Goal: Information Seeking & Learning: Check status

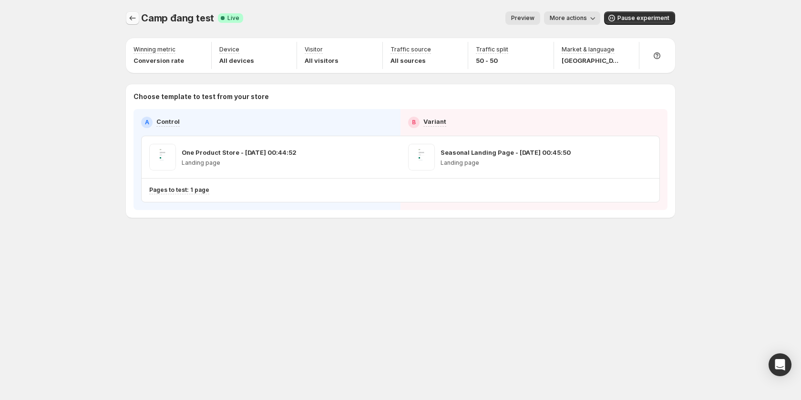
click at [131, 19] on icon "Experiments" at bounding box center [133, 18] width 10 height 10
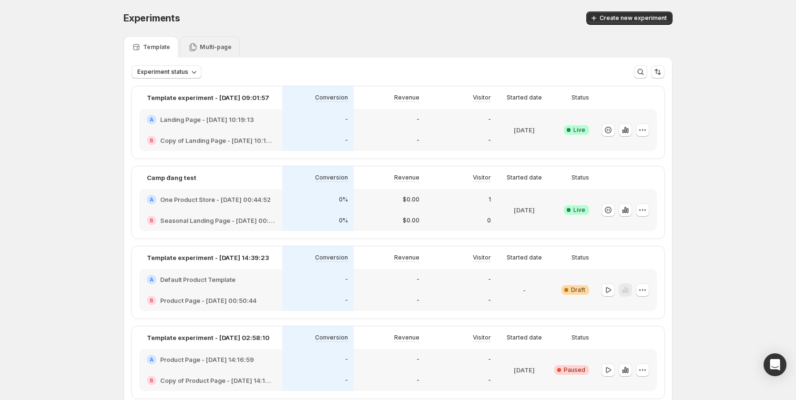
click at [222, 44] on p "Multi-page" at bounding box center [216, 47] width 32 height 8
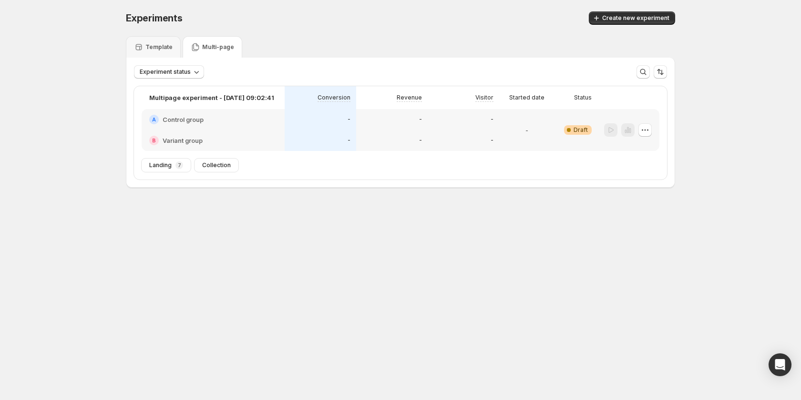
click at [418, 127] on div "-" at bounding box center [392, 119] width 72 height 21
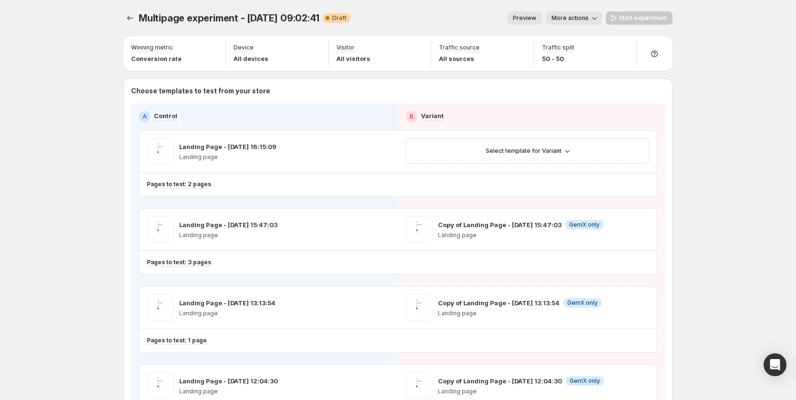
click at [520, 16] on span "Preview" at bounding box center [524, 18] width 23 height 8
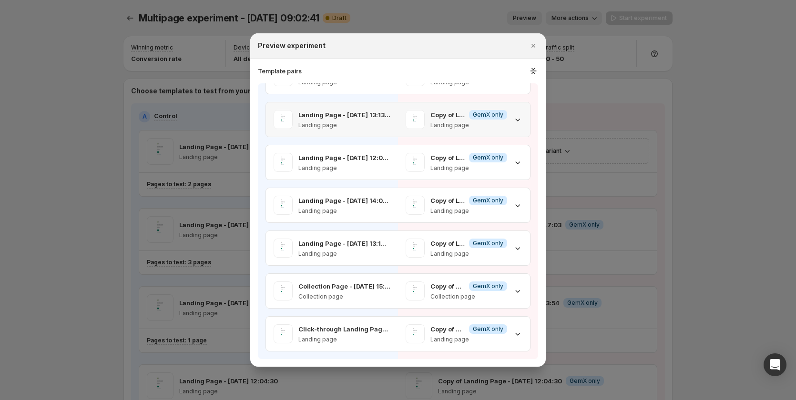
scroll to position [148, 0]
click at [533, 70] on icon ":rr9:" at bounding box center [534, 69] width 4 height 2
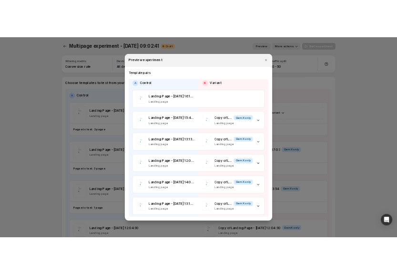
scroll to position [0, 0]
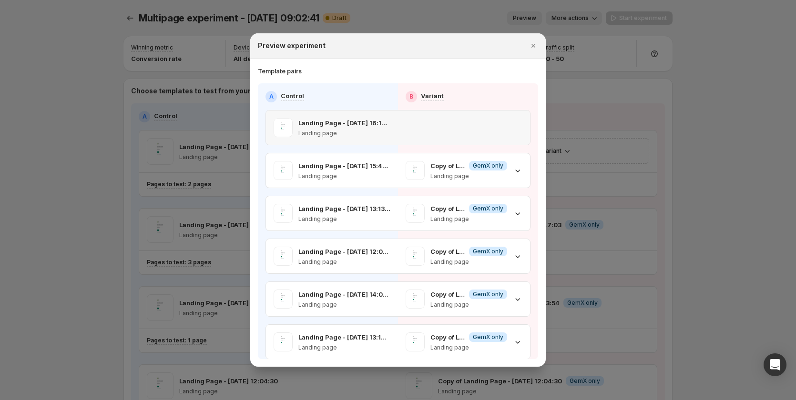
click at [505, 123] on div ":rr9:" at bounding box center [464, 118] width 132 height 15
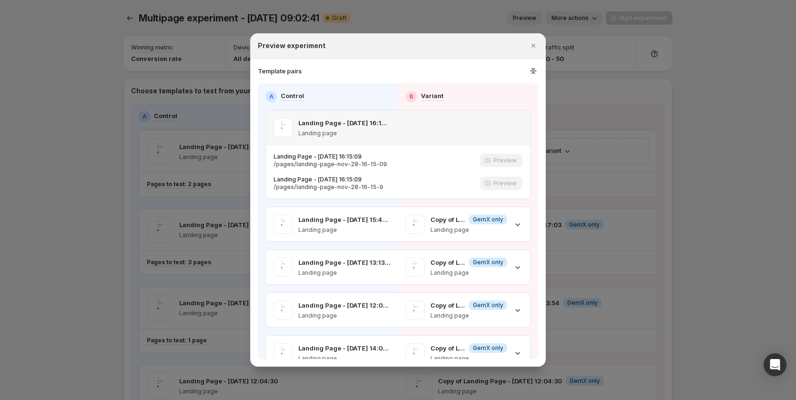
click at [505, 123] on div ":rr9:" at bounding box center [464, 118] width 132 height 15
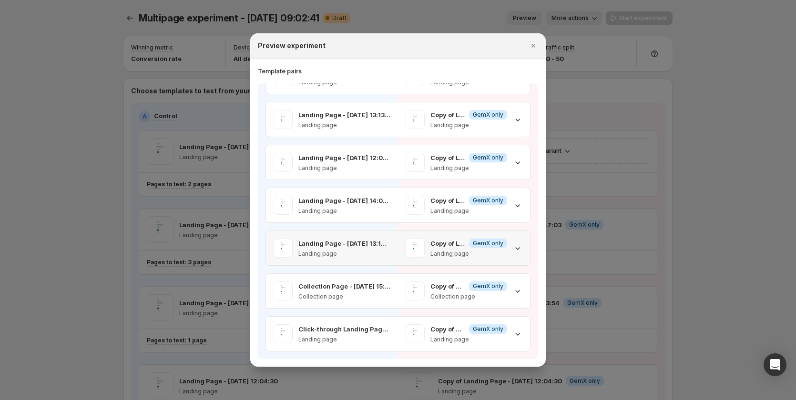
click at [355, 252] on p "Landing page" at bounding box center [344, 254] width 92 height 8
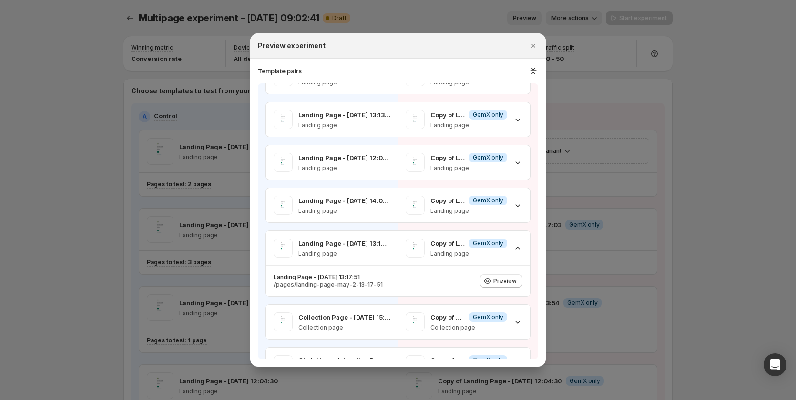
click at [98, 167] on div at bounding box center [398, 200] width 796 height 400
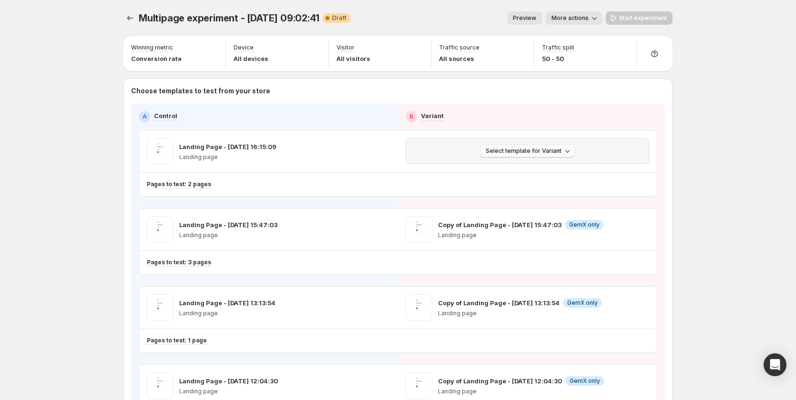
click at [501, 150] on span "Select template for Variant" at bounding box center [524, 151] width 76 height 8
click at [565, 17] on span "More actions" at bounding box center [570, 18] width 37 height 8
click at [563, 67] on icon "button" at bounding box center [562, 70] width 7 height 7
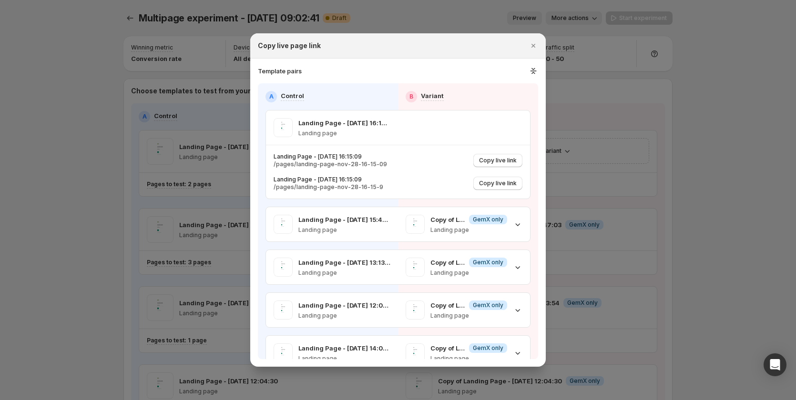
click at [687, 191] on div at bounding box center [398, 200] width 796 height 400
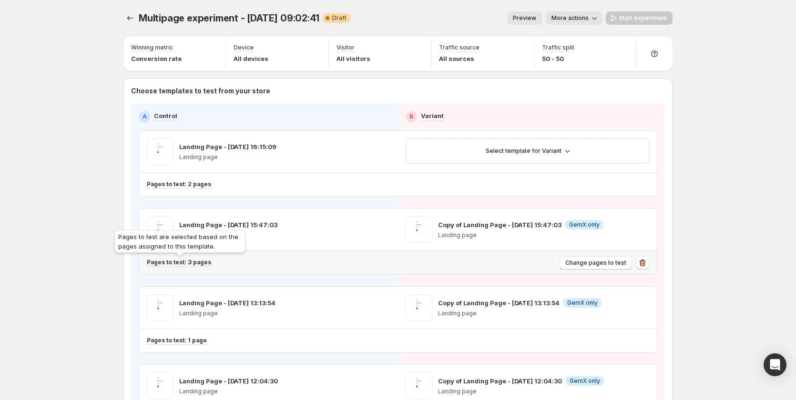
click at [197, 264] on p "Pages to test: 3 pages" at bounding box center [179, 263] width 64 height 8
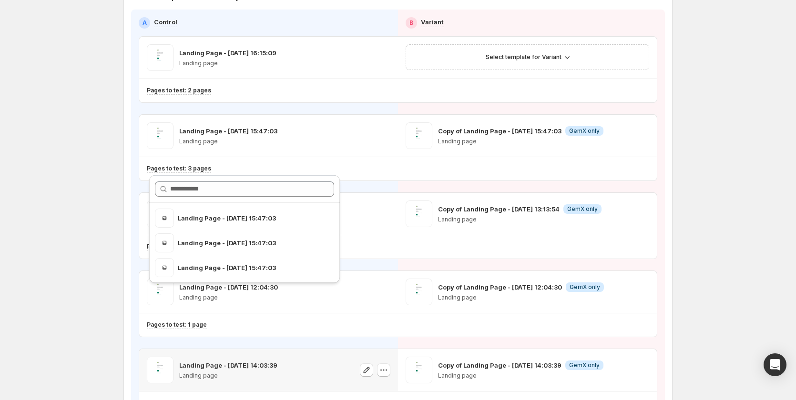
scroll to position [143, 0]
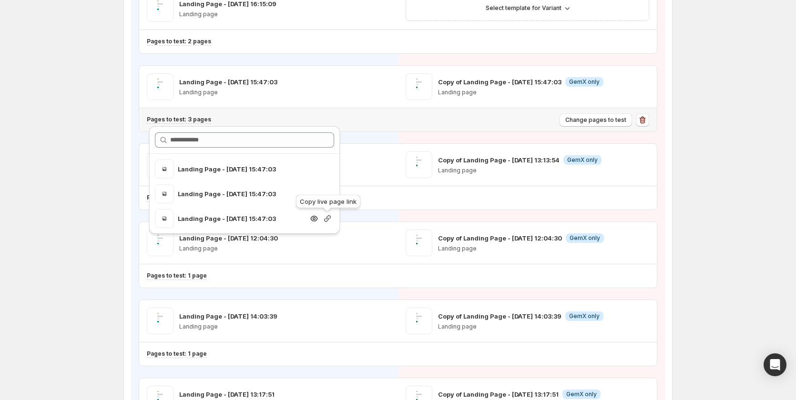
click at [329, 217] on icon "button" at bounding box center [328, 219] width 10 height 10
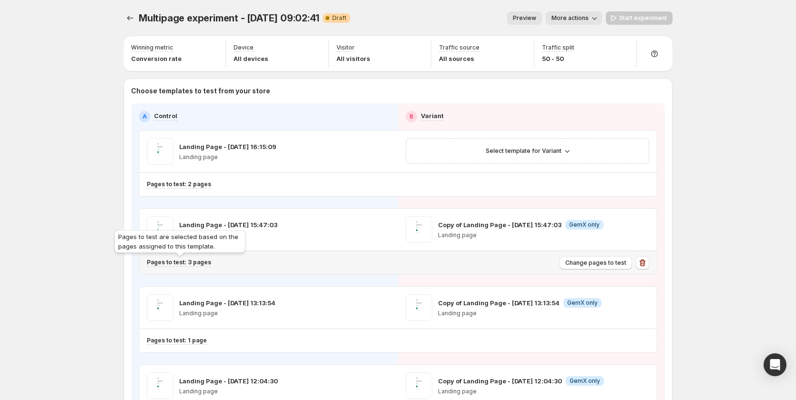
click at [201, 266] on p "Pages to test: 3 pages" at bounding box center [179, 263] width 64 height 8
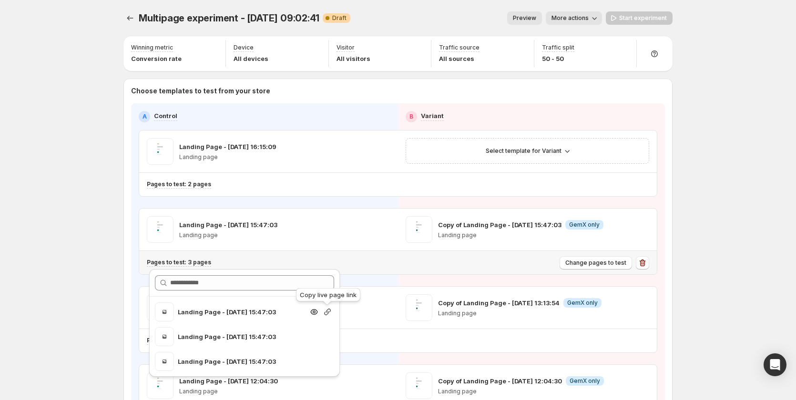
click at [323, 313] on icon "button" at bounding box center [328, 313] width 10 height 10
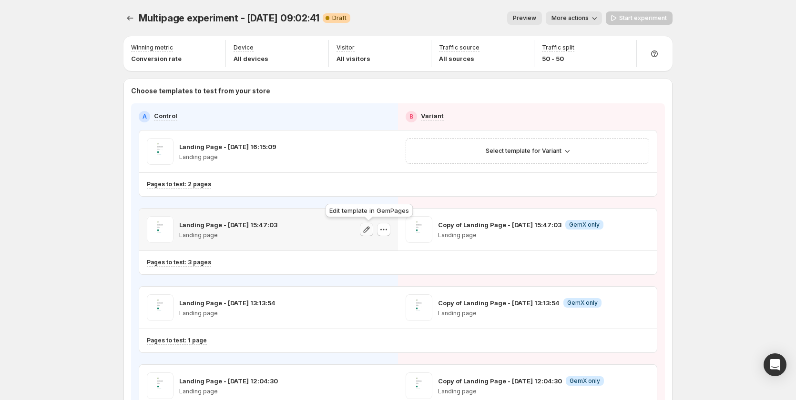
click at [371, 230] on icon "button" at bounding box center [367, 230] width 10 height 10
click at [390, 236] on button "button" at bounding box center [383, 229] width 13 height 13
click at [390, 246] on span "Change template" at bounding box center [386, 250] width 51 height 8
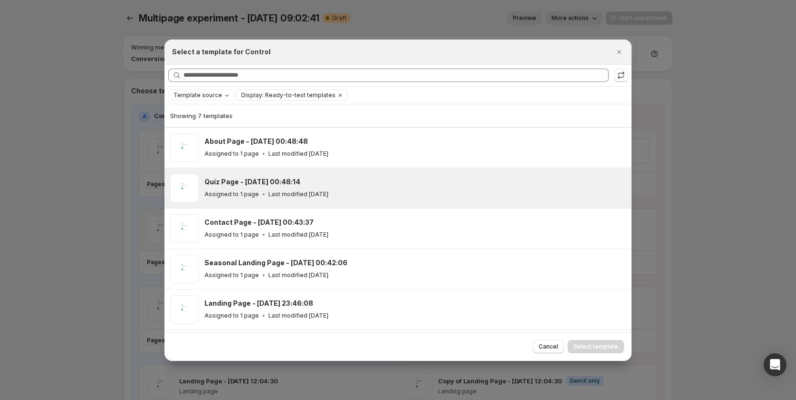
click at [360, 187] on div "Quiz Page - Sep 7, 00:48:14 Assigned to 1 page Last modified 2 days ago" at bounding box center [414, 188] width 419 height 22
click at [590, 348] on span "Select template" at bounding box center [596, 347] width 45 height 8
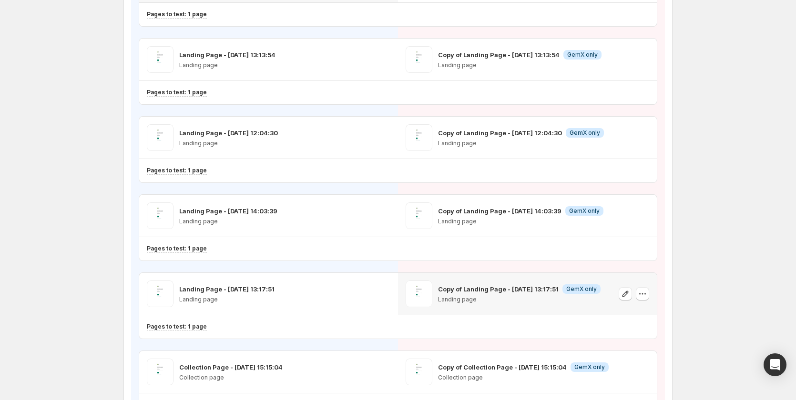
scroll to position [241, 0]
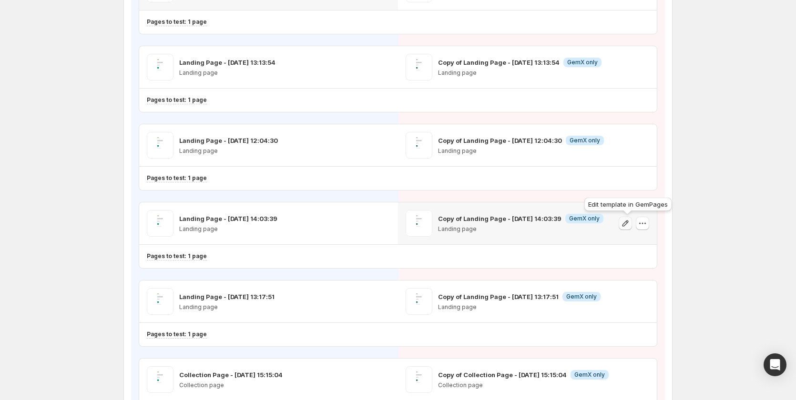
click at [630, 217] on button "button" at bounding box center [625, 223] width 13 height 13
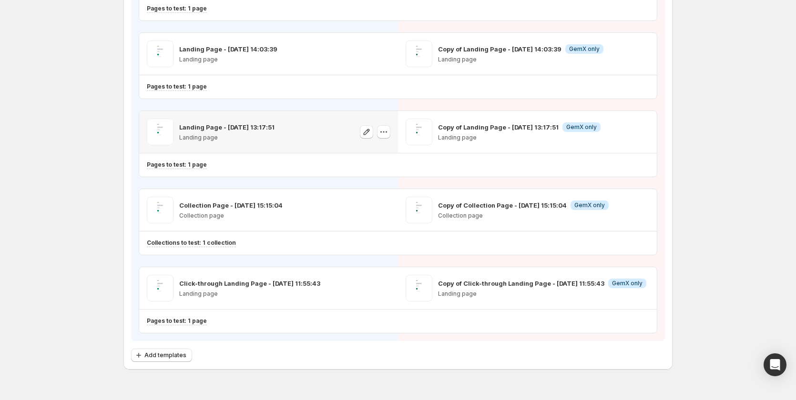
scroll to position [431, 0]
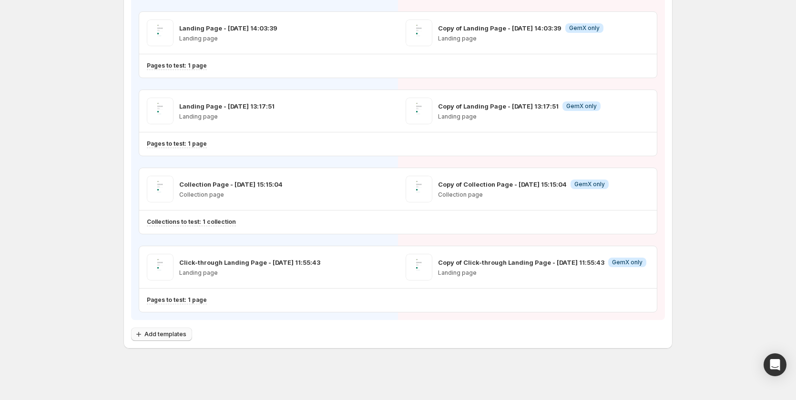
click at [169, 337] on span "Add templates" at bounding box center [165, 335] width 42 height 8
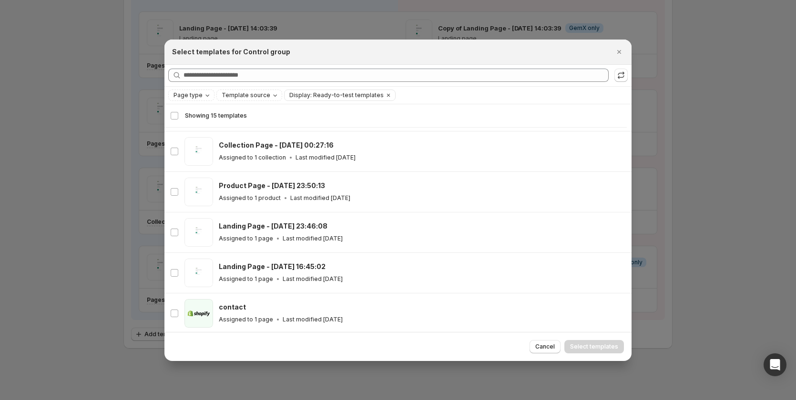
scroll to position [403, 0]
click at [87, 140] on div at bounding box center [398, 200] width 796 height 400
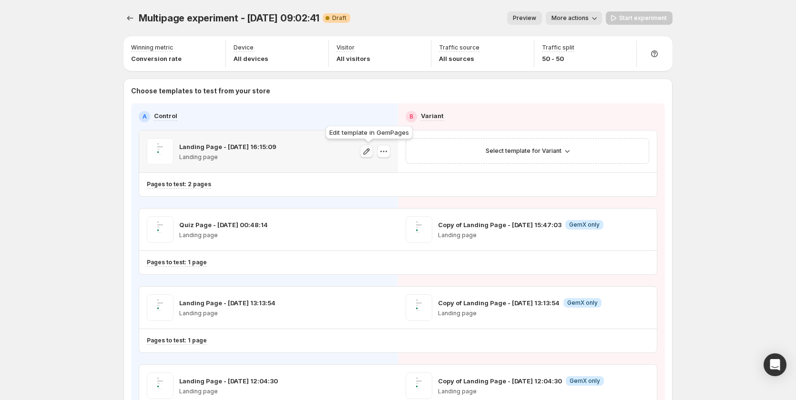
click at [368, 150] on icon "button" at bounding box center [367, 152] width 10 height 10
click at [385, 150] on icon "button" at bounding box center [384, 152] width 10 height 10
click at [384, 175] on span "Change template" at bounding box center [385, 172] width 51 height 8
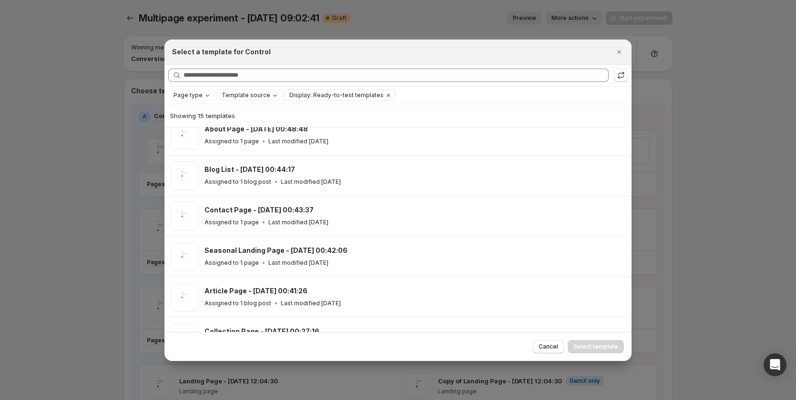
scroll to position [213, 0]
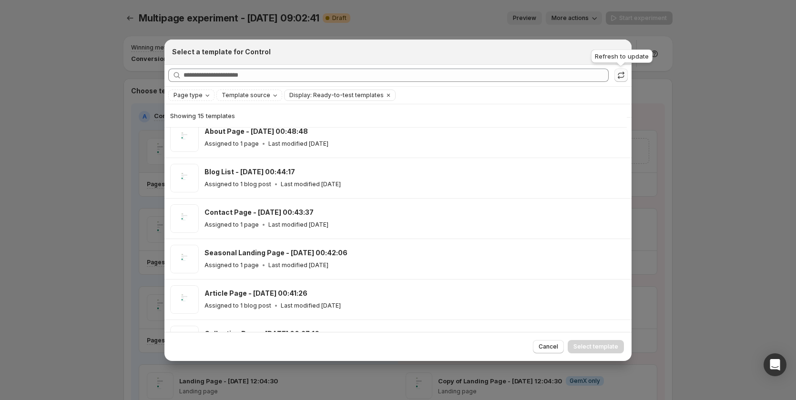
click at [621, 75] on icon ":rk:" at bounding box center [621, 76] width 10 height 10
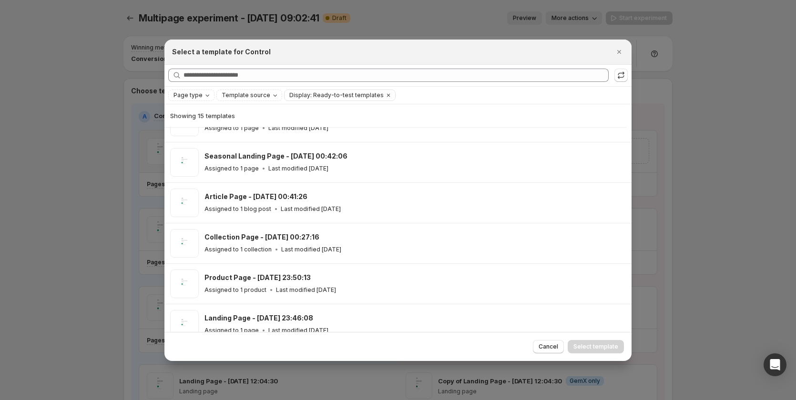
scroll to position [403, 0]
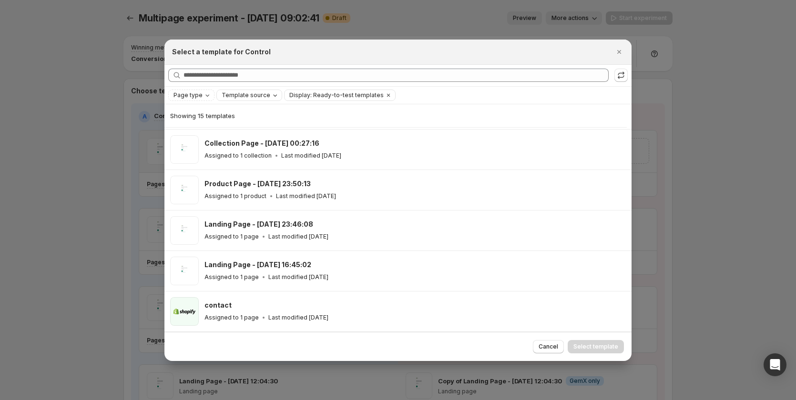
click at [255, 96] on span "Template source" at bounding box center [246, 96] width 49 height 8
click at [256, 112] on div "Shopify" at bounding box center [259, 114] width 77 height 11
click at [250, 112] on span "Shopify" at bounding box center [244, 114] width 22 height 8
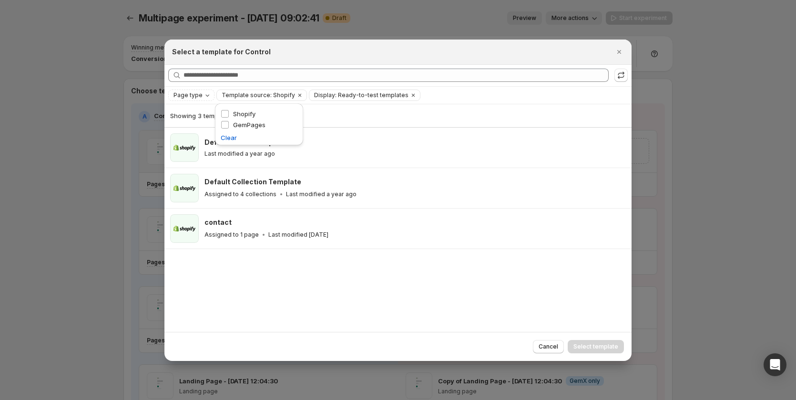
click at [386, 290] on div "Showing 3 templates Default Home Template Last modified a year ago Default Coll…" at bounding box center [397, 218] width 467 height 228
click at [622, 78] on icon ":rk:" at bounding box center [621, 76] width 10 height 10
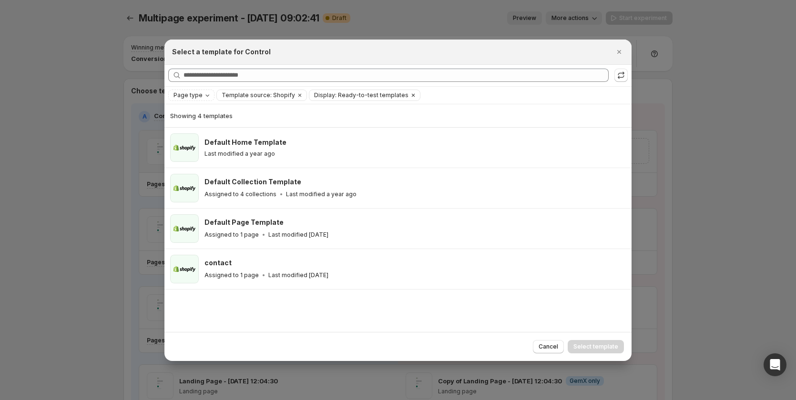
click at [410, 93] on icon "Clear" at bounding box center [414, 96] width 8 height 8
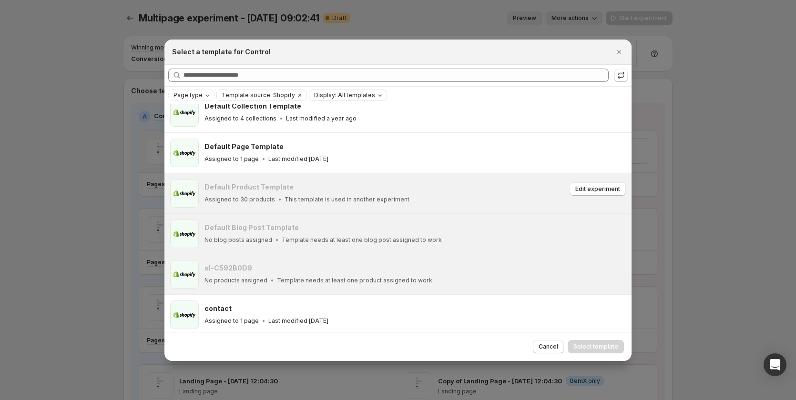
scroll to position [56, 0]
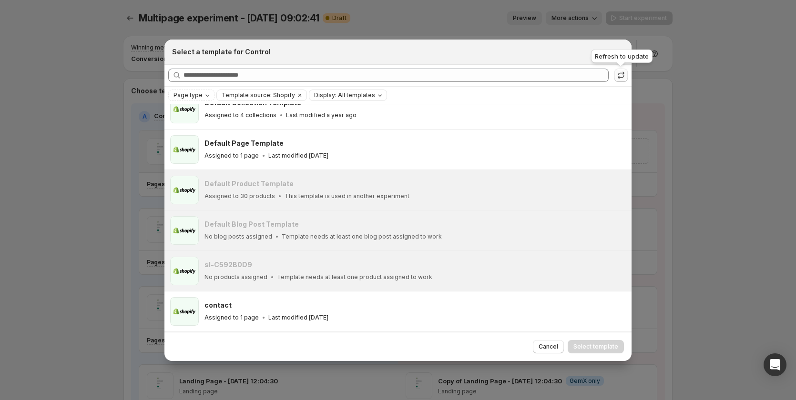
click at [618, 77] on icon ":rk:" at bounding box center [621, 76] width 10 height 10
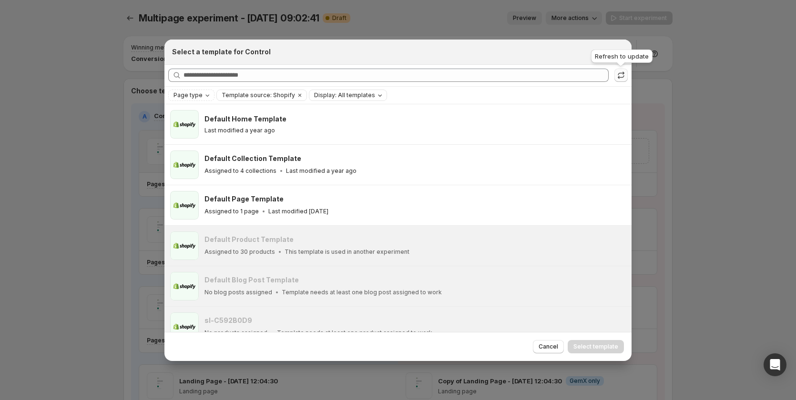
click at [621, 75] on icon ":rk:" at bounding box center [621, 76] width 10 height 10
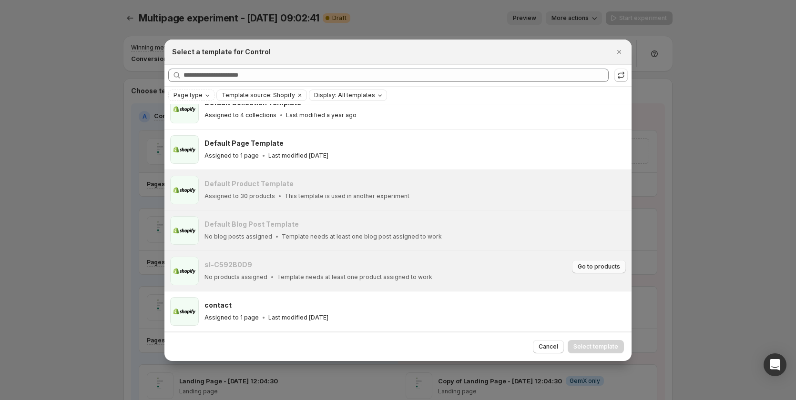
click at [594, 271] on button "Go to products" at bounding box center [599, 266] width 54 height 13
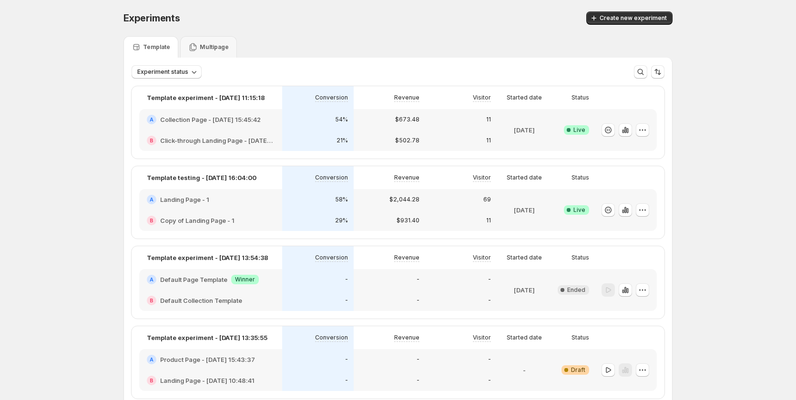
click at [247, 205] on div "A Landing Page - 1" at bounding box center [210, 199] width 143 height 21
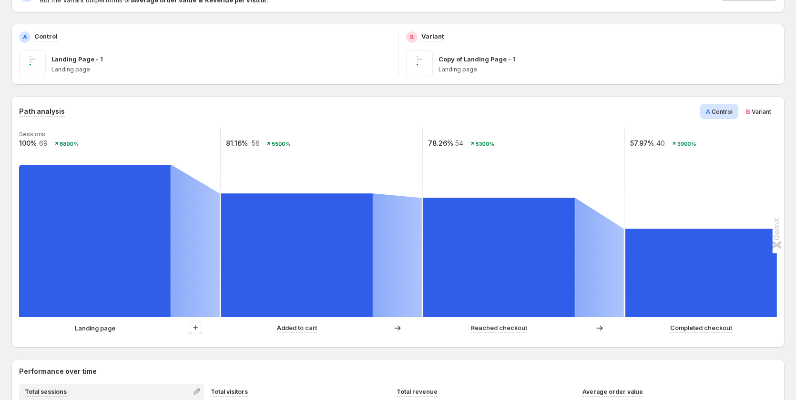
scroll to position [95, 0]
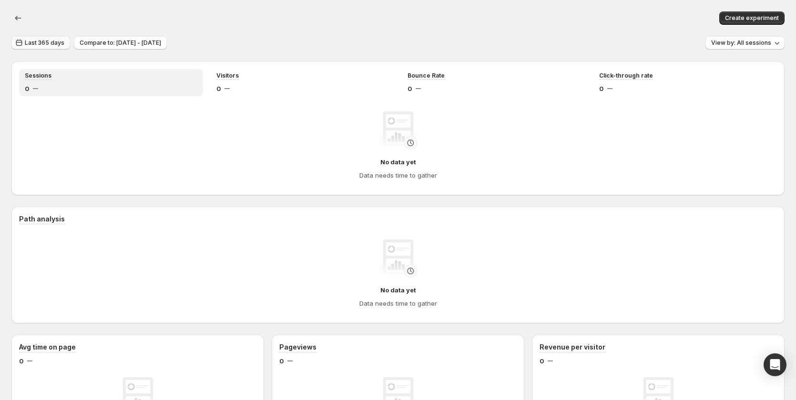
click at [48, 41] on span "Last 365 days" at bounding box center [45, 43] width 40 height 8
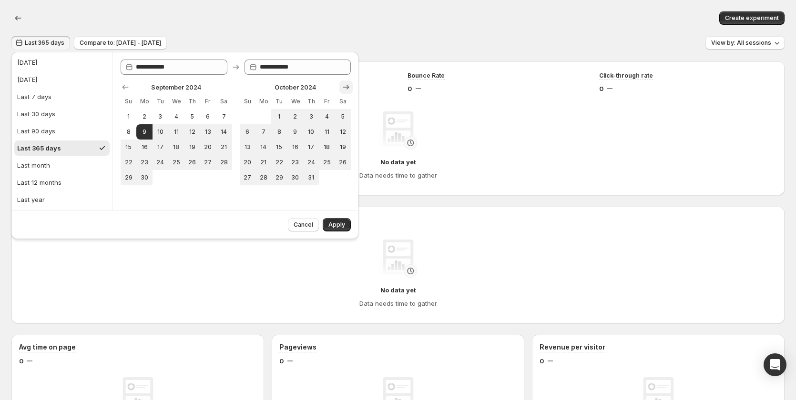
click at [343, 87] on icon "Show next month, November 2024" at bounding box center [346, 87] width 6 height 5
click at [343, 87] on icon "Show next month, December 2024" at bounding box center [346, 87] width 6 height 5
click at [343, 87] on icon "Show next month, January 2025" at bounding box center [346, 87] width 6 height 5
click at [343, 87] on icon "Show next month, February 2025" at bounding box center [346, 87] width 6 height 5
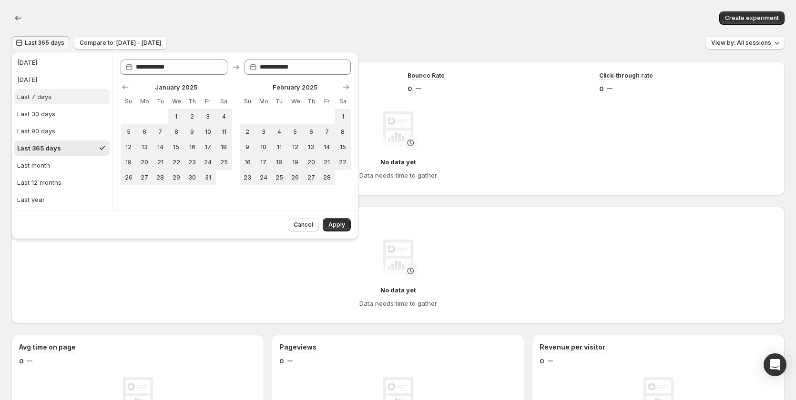
click at [43, 96] on div "Last 7 days" at bounding box center [34, 97] width 34 height 10
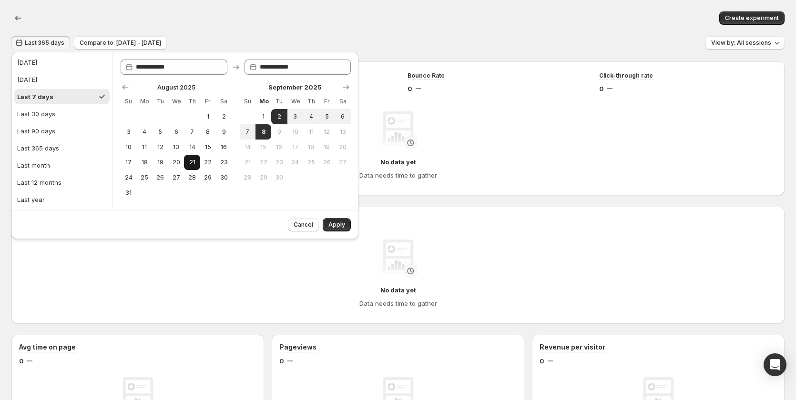
click at [192, 163] on span "21" at bounding box center [192, 163] width 8 height 8
type input "**********"
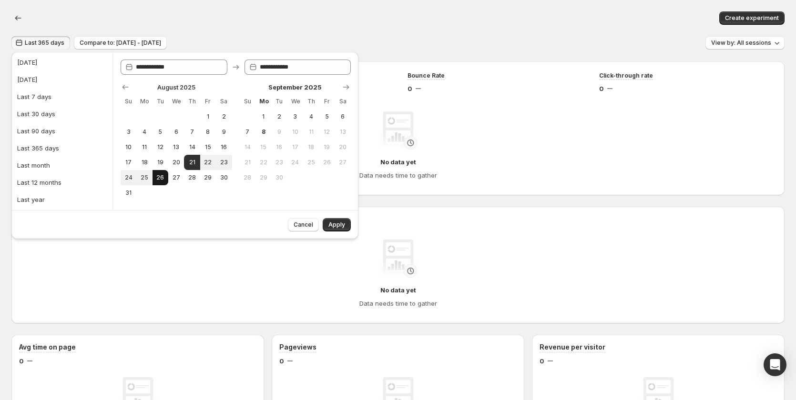
click at [161, 181] on span "26" at bounding box center [160, 178] width 8 height 8
type input "**********"
click at [331, 225] on span "Apply" at bounding box center [336, 225] width 17 height 8
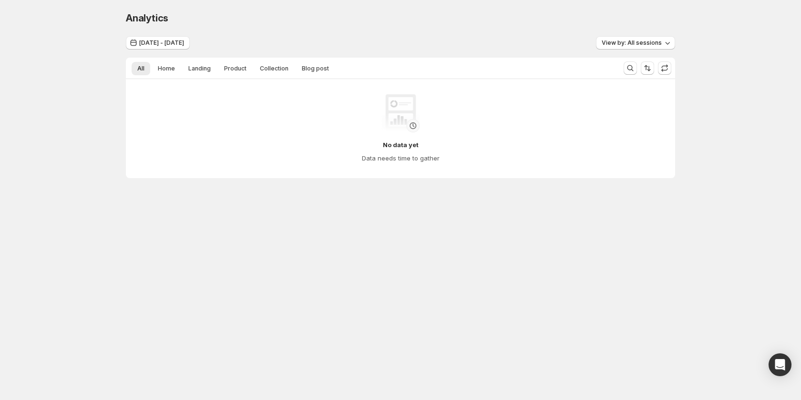
click at [200, 30] on div "Analytics. This page is ready Analytics" at bounding box center [400, 18] width 549 height 36
click at [190, 38] on button "Aug 21, 2025 - Aug 26, 2025" at bounding box center [158, 42] width 64 height 13
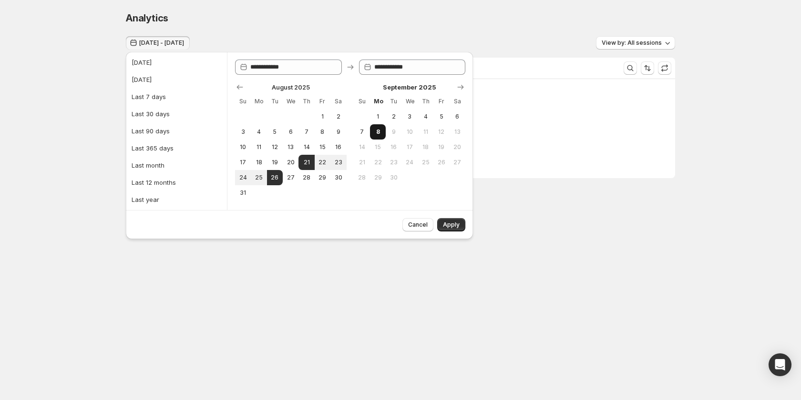
click at [377, 130] on span "8" at bounding box center [378, 132] width 8 height 8
type input "**********"
click at [463, 224] on button "Apply" at bounding box center [451, 224] width 28 height 13
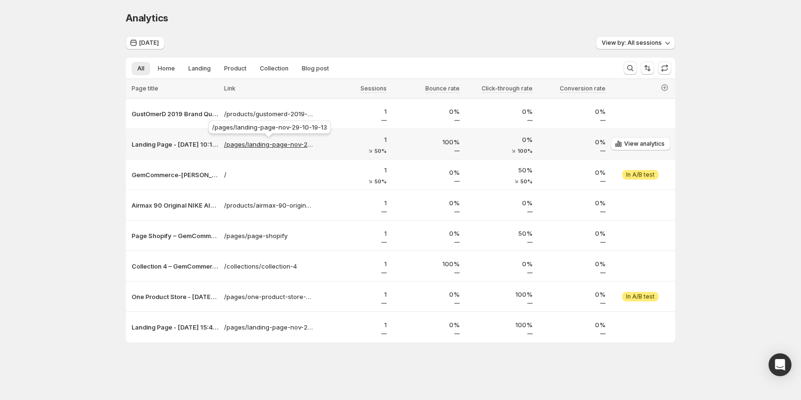
click at [236, 147] on p "/pages/landing-page-nov-29-10-19-13" at bounding box center [269, 145] width 90 height 10
click at [153, 141] on p "Landing Page - Nov 29, 10:19:13 – GemCommerce-sandy-stg" at bounding box center [175, 145] width 87 height 10
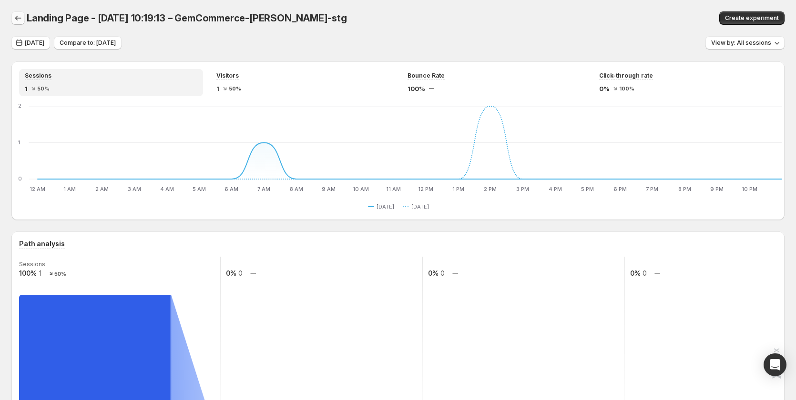
click at [15, 17] on icon "button" at bounding box center [18, 18] width 10 height 10
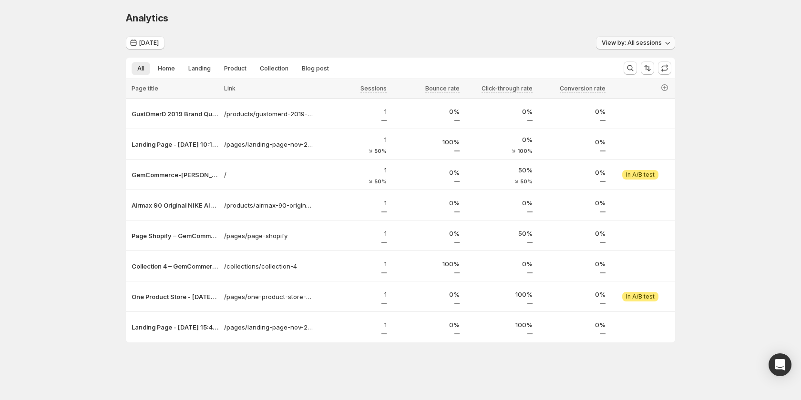
click at [623, 39] on button "View by: All sessions" at bounding box center [635, 42] width 79 height 13
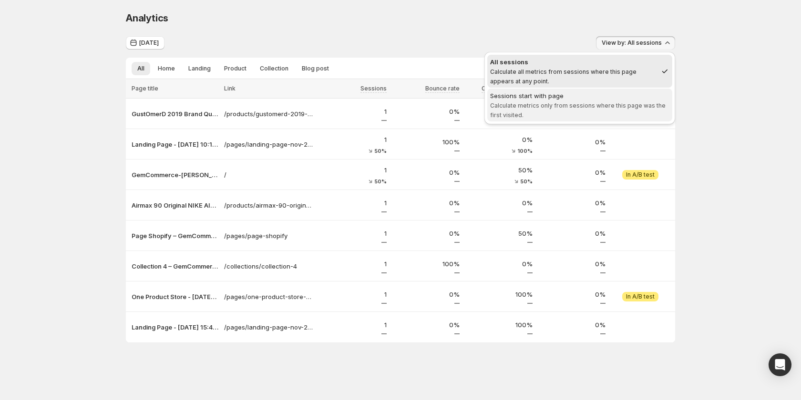
click at [618, 103] on span "Calculate metrics only from sessions where this page was the first visited." at bounding box center [577, 110] width 175 height 17
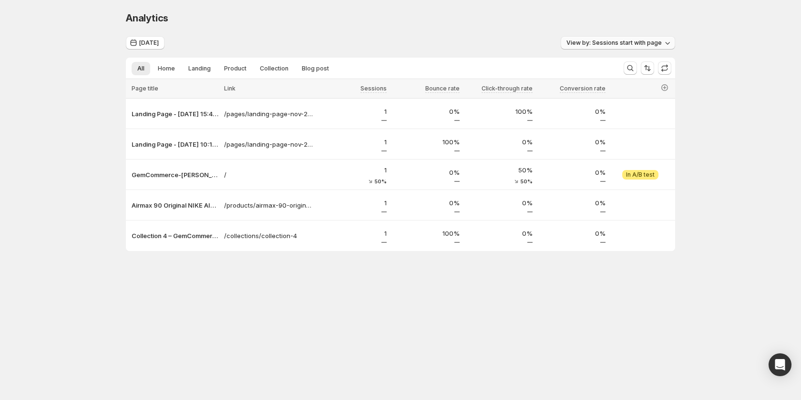
click at [620, 40] on span "View by: Sessions start with page" at bounding box center [613, 43] width 95 height 8
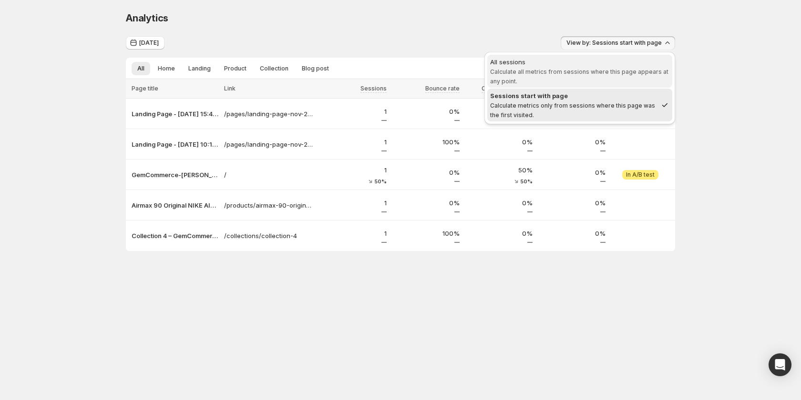
click at [585, 76] on span "All sessions Calculate all metrics from sessions where this page appears at any…" at bounding box center [579, 71] width 179 height 29
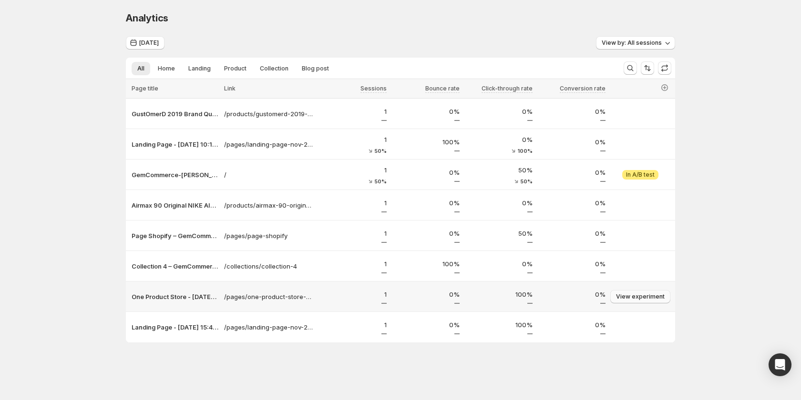
click at [642, 297] on span "View experiment" at bounding box center [640, 297] width 49 height 8
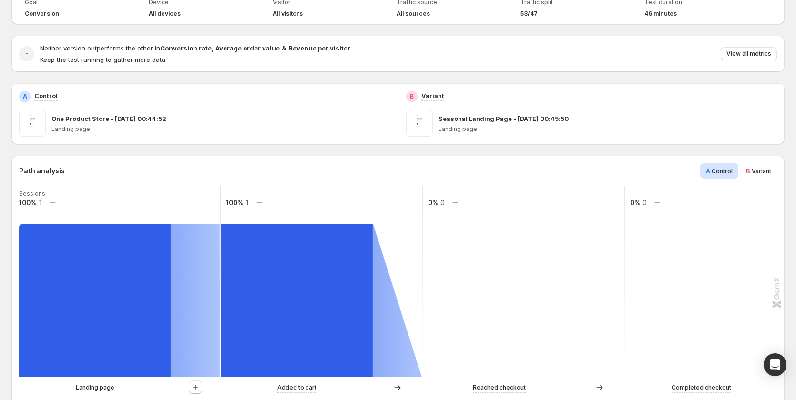
scroll to position [143, 0]
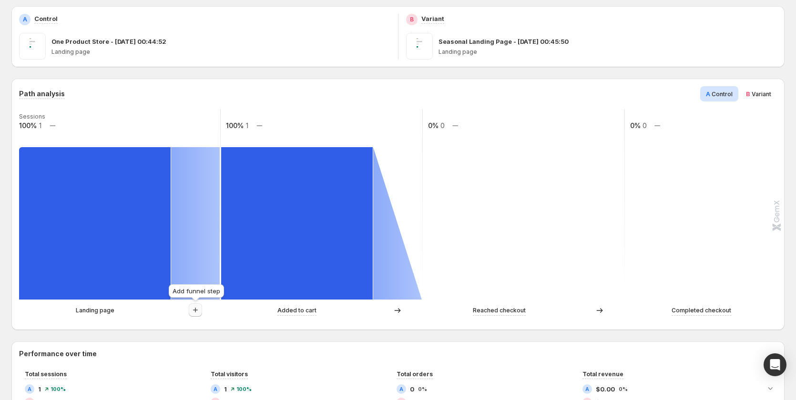
click at [192, 307] on icon "button" at bounding box center [196, 311] width 10 height 10
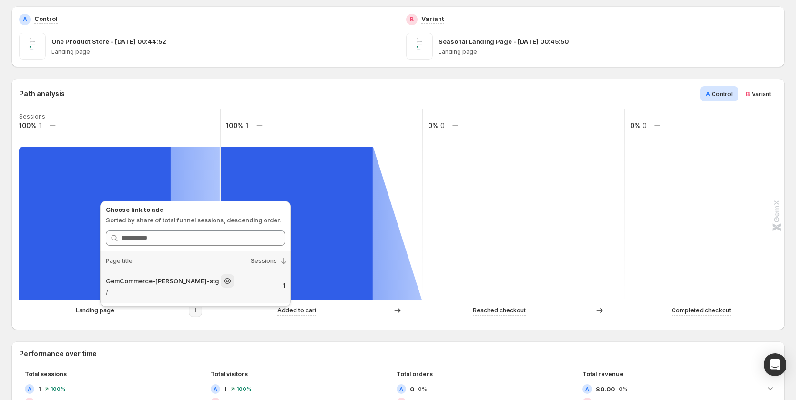
click at [205, 294] on p "/" at bounding box center [190, 293] width 169 height 10
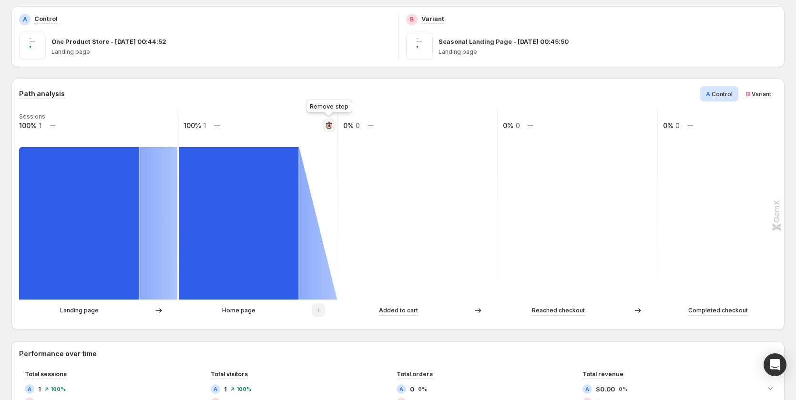
click at [327, 126] on icon "button" at bounding box center [329, 126] width 10 height 10
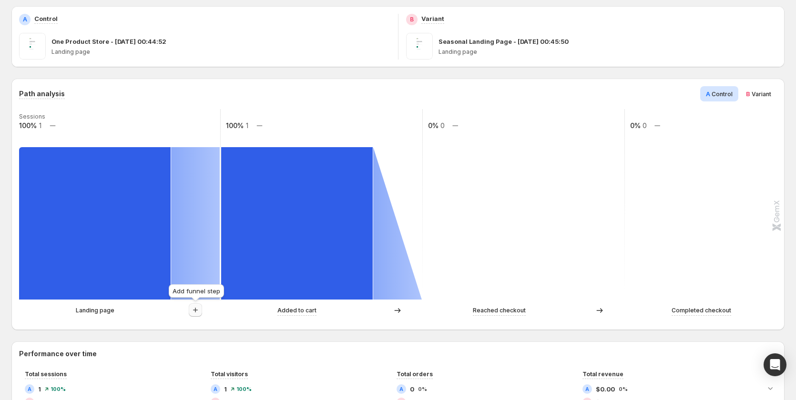
click at [195, 308] on icon "button" at bounding box center [196, 311] width 10 height 10
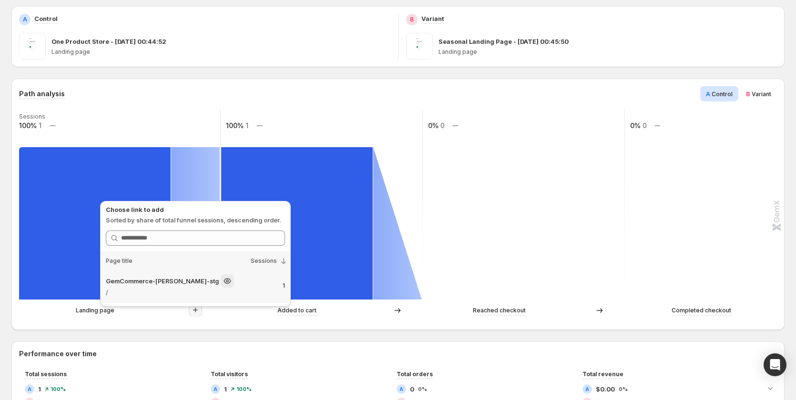
click at [203, 294] on p "/" at bounding box center [190, 293] width 169 height 10
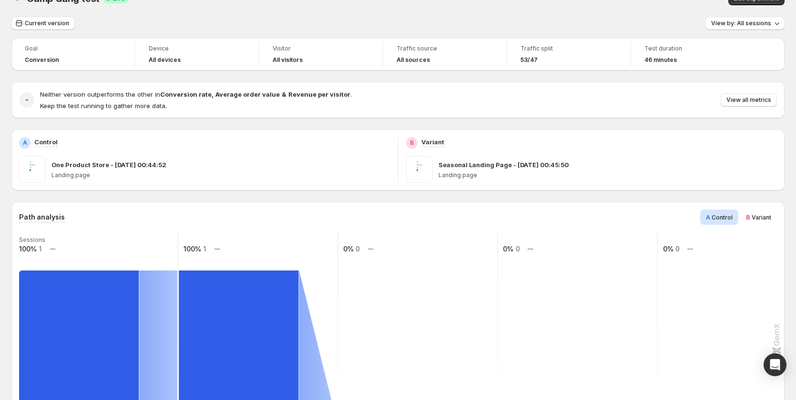
scroll to position [0, 0]
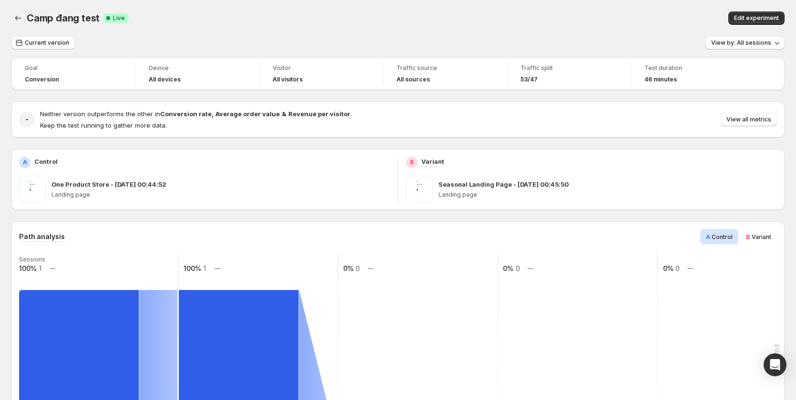
click at [756, 237] on span "Variant" at bounding box center [762, 237] width 20 height 7
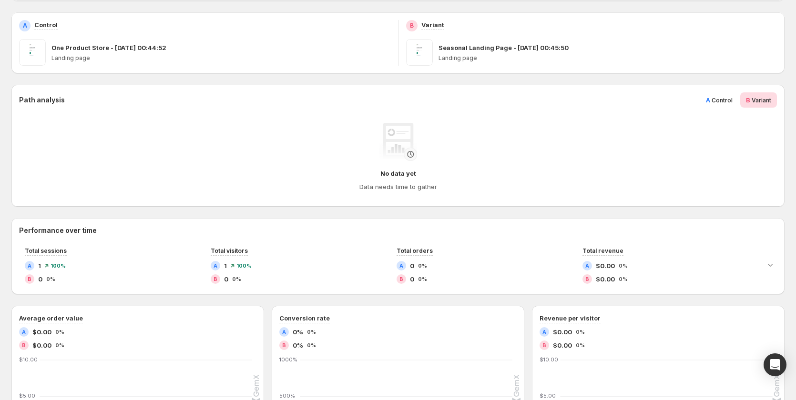
scroll to position [95, 0]
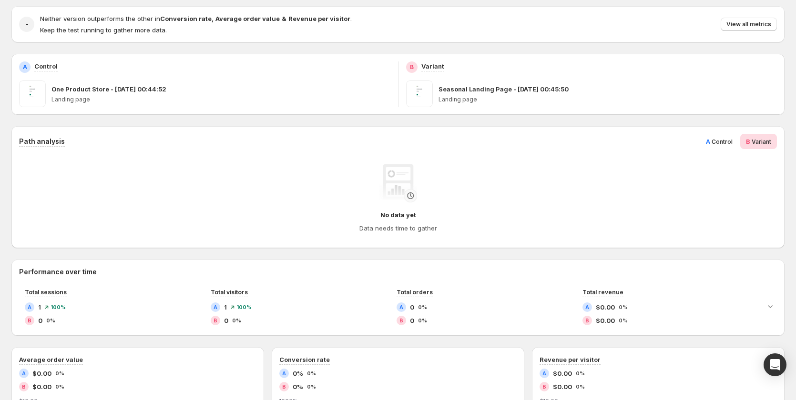
click at [722, 145] on span "Control" at bounding box center [722, 141] width 21 height 7
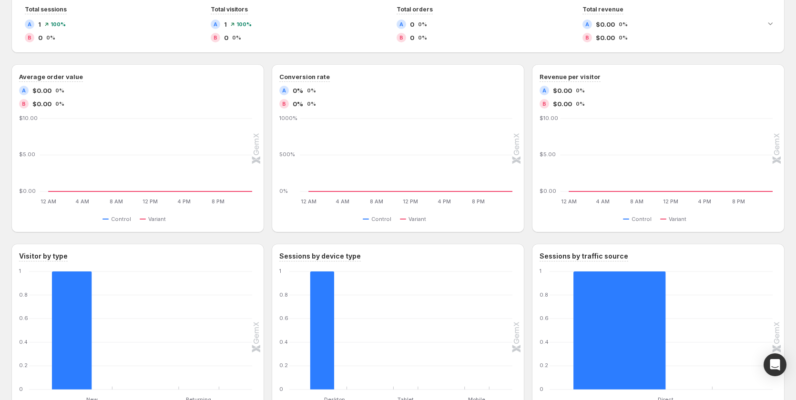
scroll to position [590, 0]
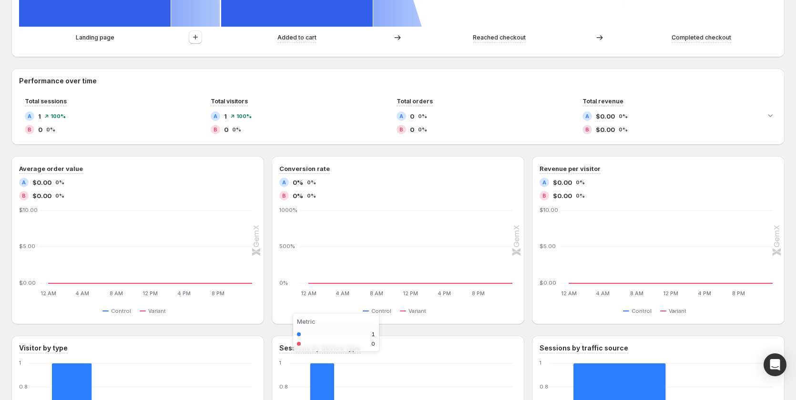
scroll to position [400, 0]
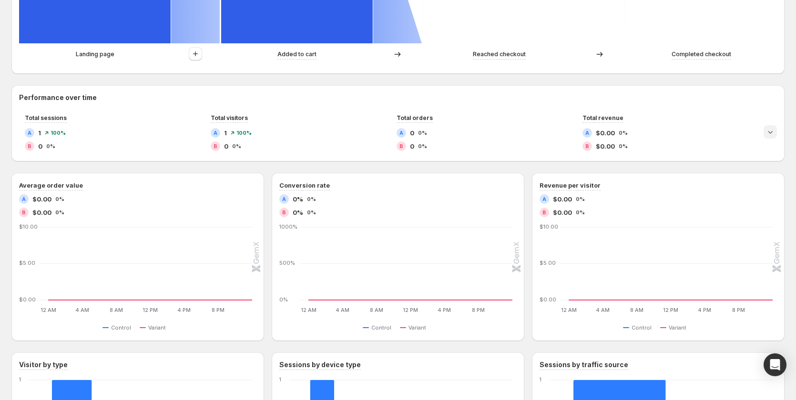
click at [775, 130] on icon "Expand chart" at bounding box center [771, 132] width 10 height 10
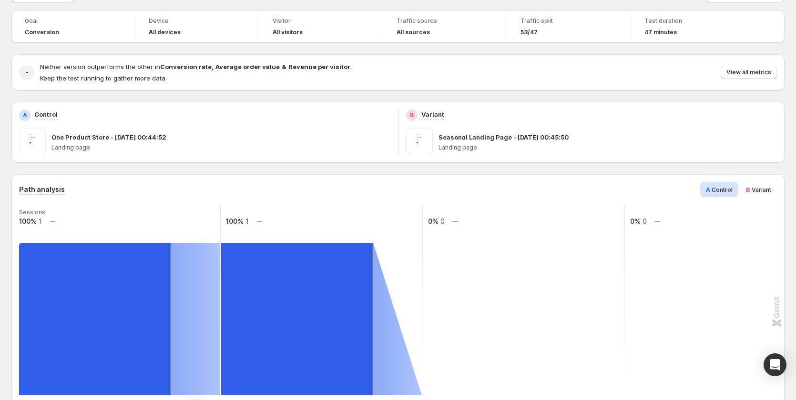
scroll to position [0, 0]
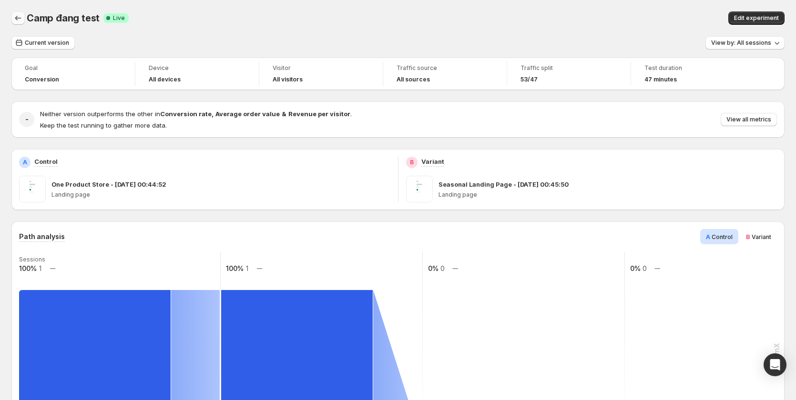
click at [19, 18] on icon "Back" at bounding box center [18, 18] width 10 height 10
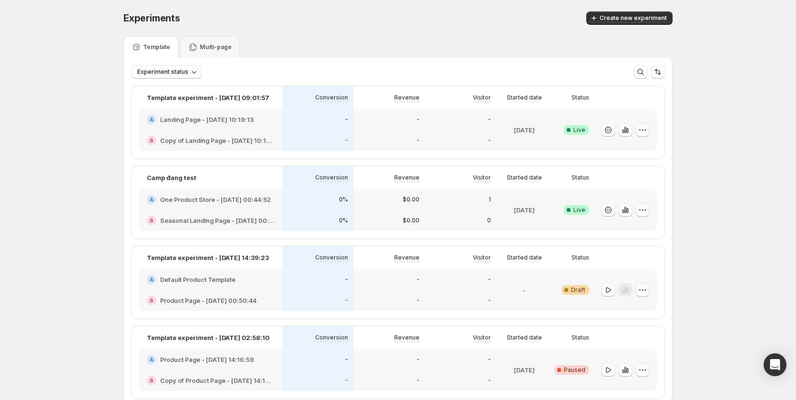
click at [407, 133] on div "-" at bounding box center [390, 140] width 72 height 21
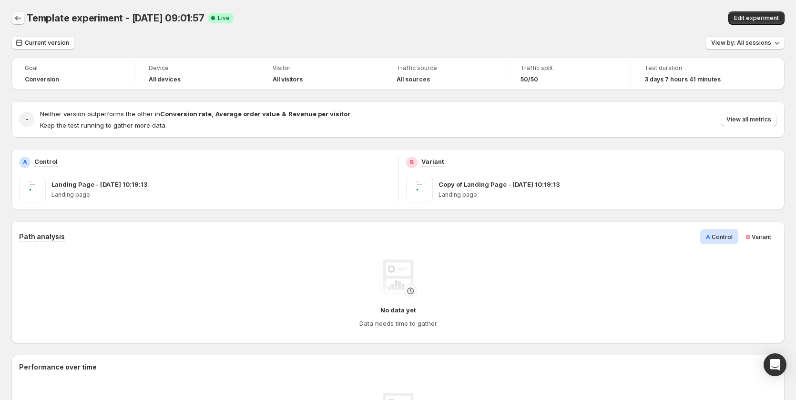
click at [21, 15] on icon "Back" at bounding box center [18, 18] width 10 height 10
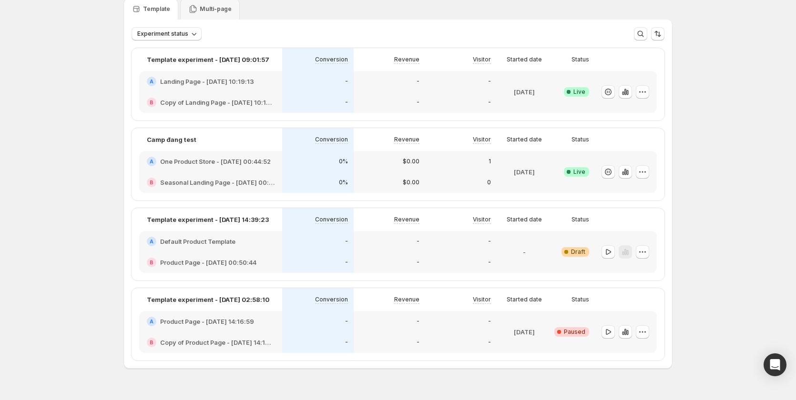
scroll to position [48, 0]
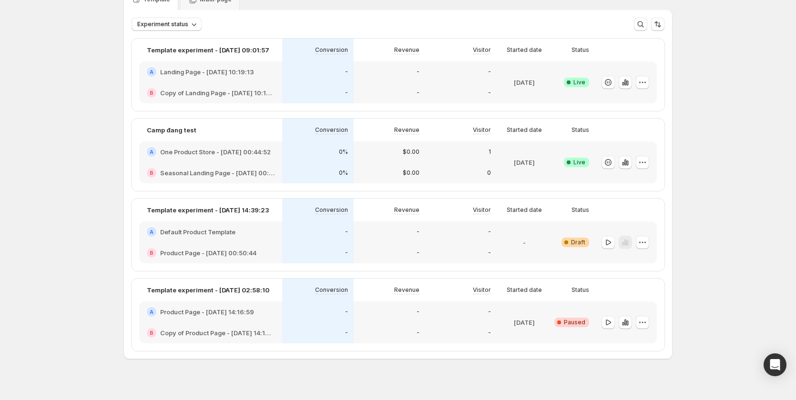
click at [405, 337] on div "-" at bounding box center [389, 333] width 60 height 10
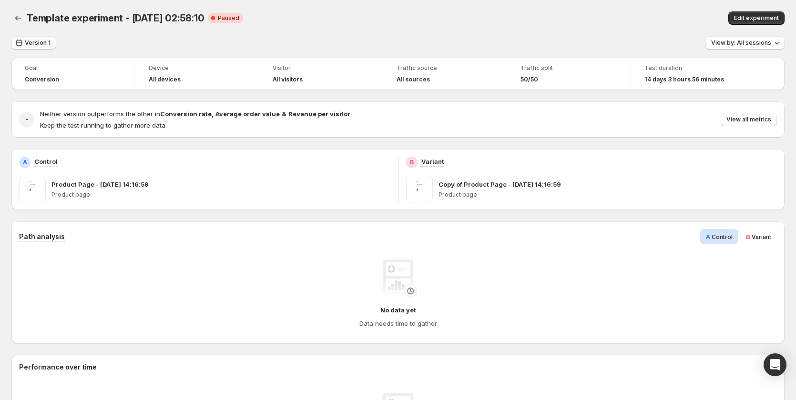
click at [40, 41] on span "Version 1" at bounding box center [38, 43] width 26 height 8
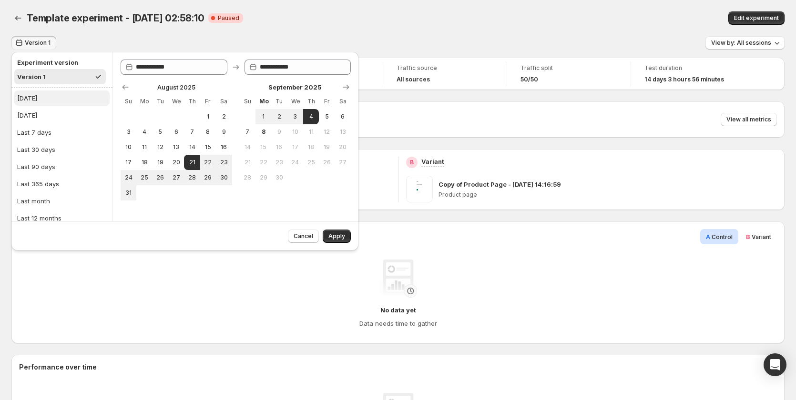
click at [73, 97] on button "Today" at bounding box center [61, 98] width 95 height 15
type input "**********"
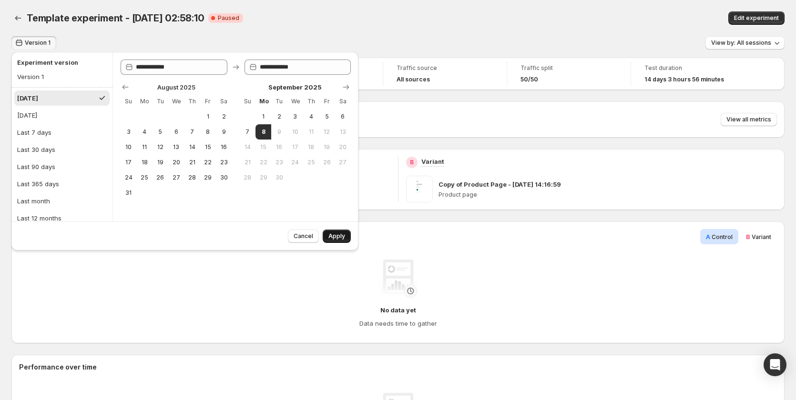
click at [348, 230] on button "Apply" at bounding box center [337, 236] width 28 height 13
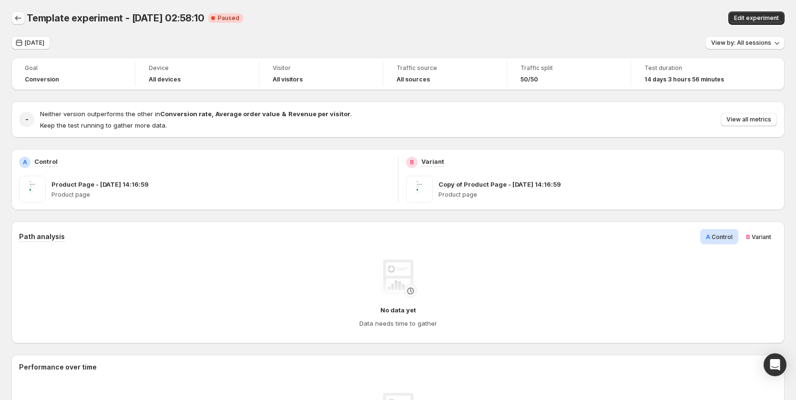
click at [20, 23] on button "Back" at bounding box center [17, 17] width 13 height 13
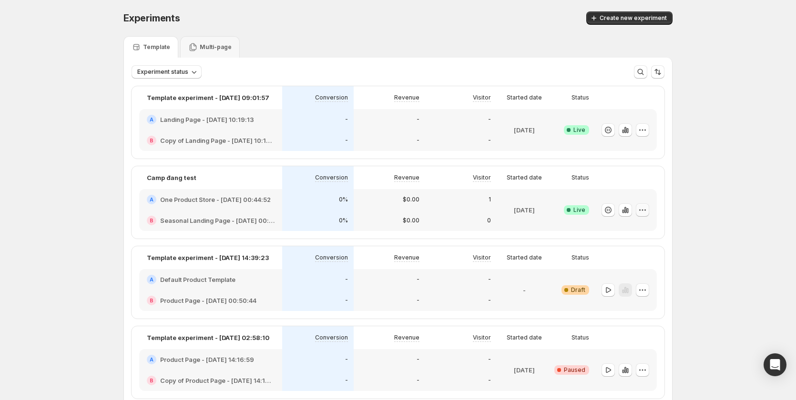
click at [647, 209] on icon "button" at bounding box center [643, 210] width 10 height 10
click at [632, 233] on span "Edit" at bounding box center [654, 230] width 100 height 10
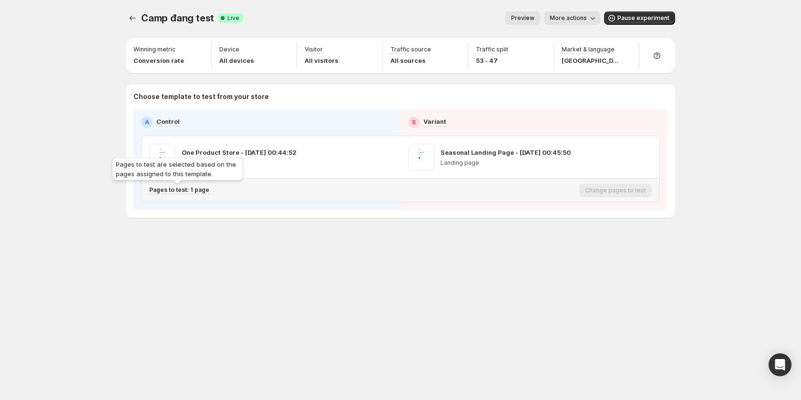
click at [194, 193] on p "Pages to test: 1 page" at bounding box center [179, 190] width 60 height 8
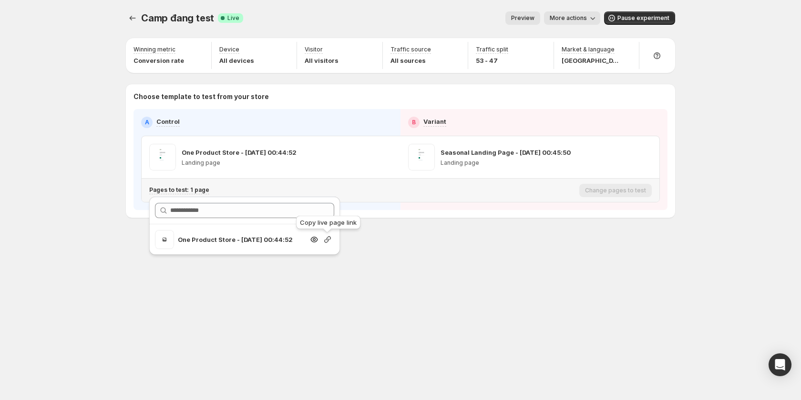
click at [329, 240] on icon "button" at bounding box center [328, 240] width 10 height 10
click at [326, 242] on icon "button" at bounding box center [328, 240] width 10 height 10
click at [569, 14] on button "More actions" at bounding box center [572, 17] width 56 height 13
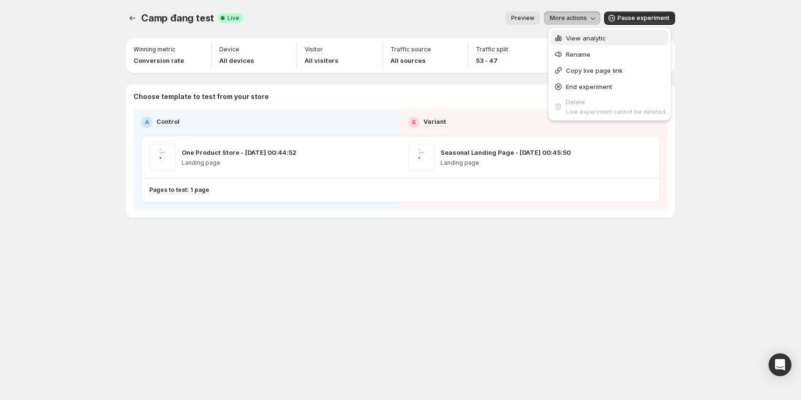
click at [569, 36] on span "View analytic" at bounding box center [586, 38] width 40 height 8
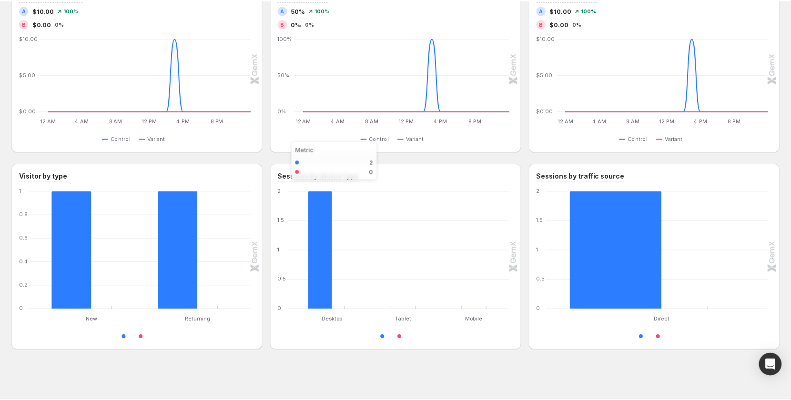
scroll to position [707, 0]
